Goal: Task Accomplishment & Management: Use online tool/utility

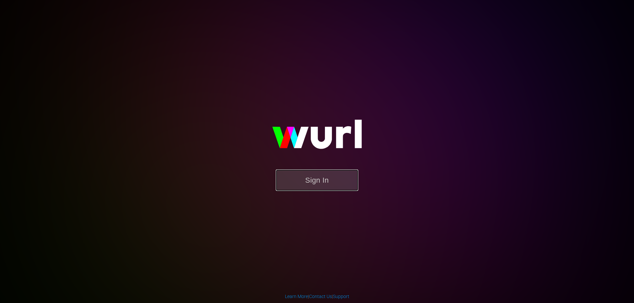
click at [311, 170] on button "Sign In" at bounding box center [317, 180] width 82 height 21
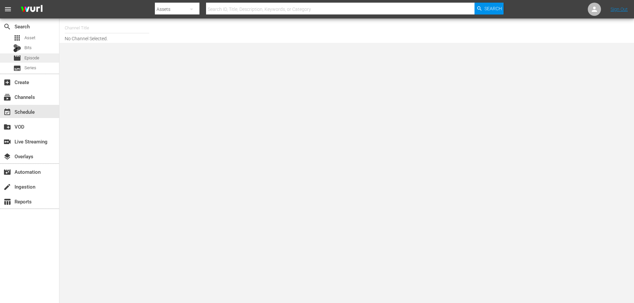
click at [34, 57] on span "Episode" at bounding box center [31, 58] width 15 height 7
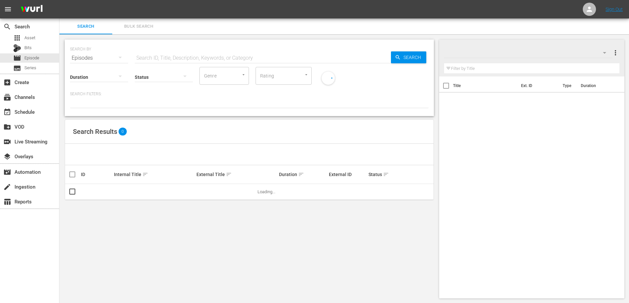
click at [455, 72] on input "text" at bounding box center [532, 68] width 176 height 11
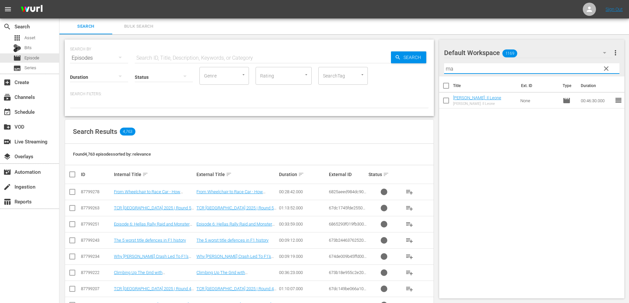
type input "m"
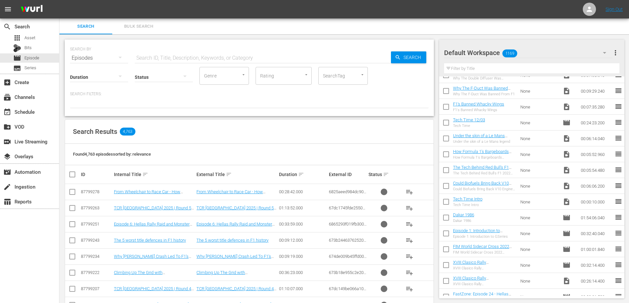
scroll to position [17512, 0]
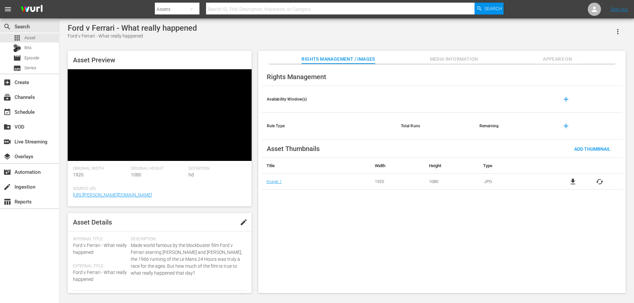
click at [147, 28] on div "Ford v Ferrari - What really happened" at bounding box center [132, 27] width 129 height 9
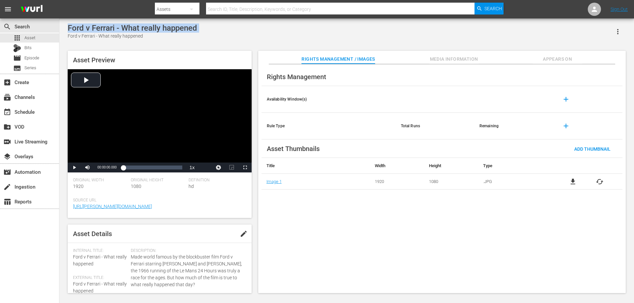
copy div "Ford v Ferrari - What really happened"
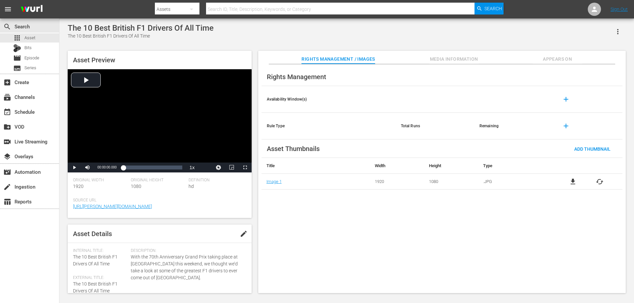
click at [179, 25] on div "The 10 Best British F1 Drivers Of All Time" at bounding box center [141, 27] width 146 height 9
copy div "The 10 Best British F1 Drivers Of All Time"
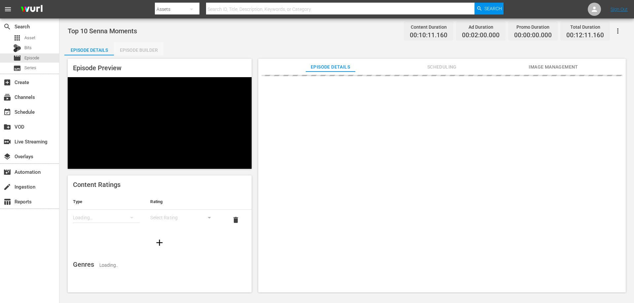
click at [132, 52] on div "Episode Builder" at bounding box center [138, 50] width 49 height 16
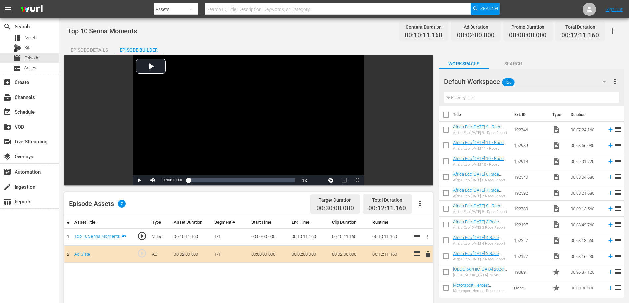
click at [107, 30] on span "Top 10 Senna Moments" at bounding box center [102, 31] width 69 height 8
copy span "Top 10 Senna Moments"
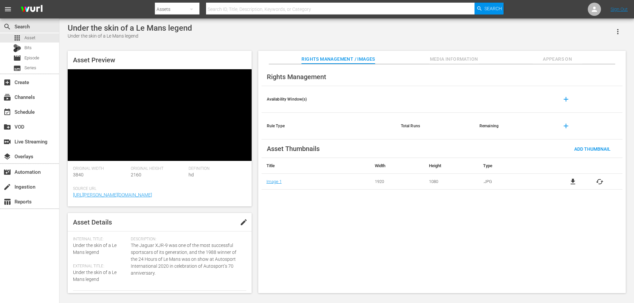
click at [150, 23] on div "Under the skin of a Le Mans legend Under the skin of a Le Mans legend Asset Pre…" at bounding box center [346, 156] width 574 height 277
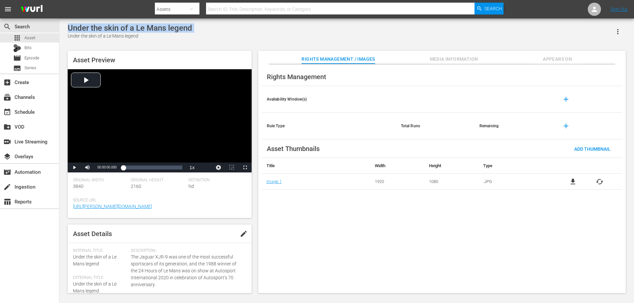
click at [150, 23] on div "Under the skin of a Le Mans legend Under the skin of a Le Mans legend Asset Pre…" at bounding box center [346, 156] width 574 height 277
click at [150, 23] on div "Under the skin of a Le Mans legend" at bounding box center [130, 27] width 124 height 9
copy div "Under the skin of a Le Mans legend"
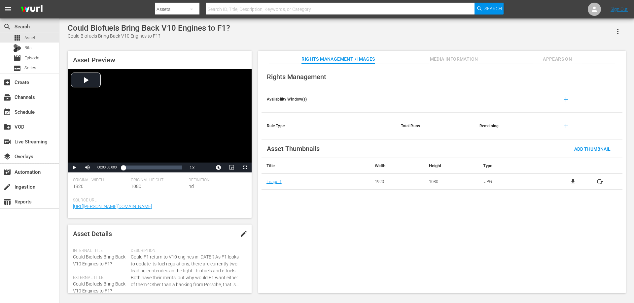
click at [146, 31] on div "Could Biofuels Bring Back V10 Engines to F1?" at bounding box center [149, 27] width 162 height 9
copy div "Could Biofuels Bring Back V10 Engines to F1?"
click at [174, 32] on div "The Biggest Incidents Of Formula 1 Cheating | Part 1" at bounding box center [161, 27] width 186 height 9
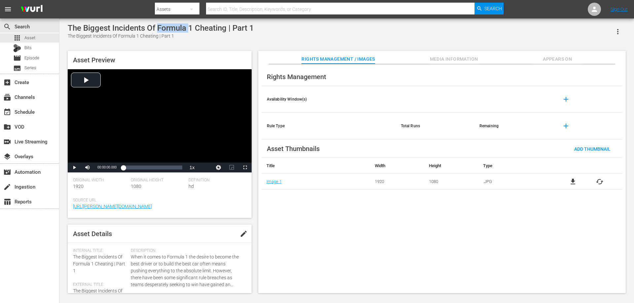
click at [174, 32] on div "The Biggest Incidents Of Formula 1 Cheating | Part 1" at bounding box center [161, 27] width 186 height 9
copy div "The Biggest Incidents Of Formula 1 Cheating | Part 1"
